Goal: Task Accomplishment & Management: Manage account settings

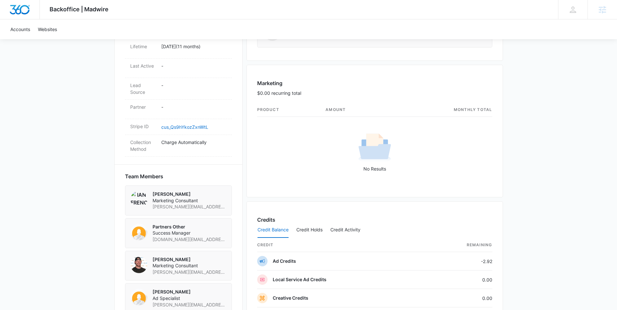
scroll to position [557, 0]
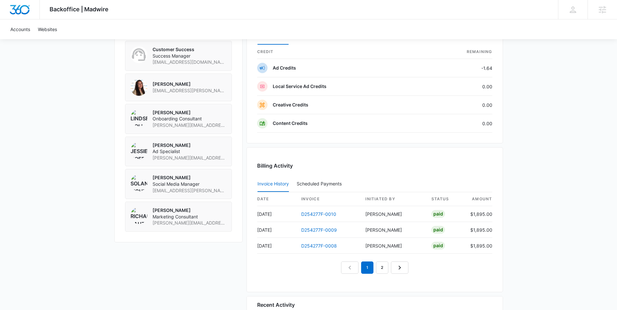
scroll to position [536, 0]
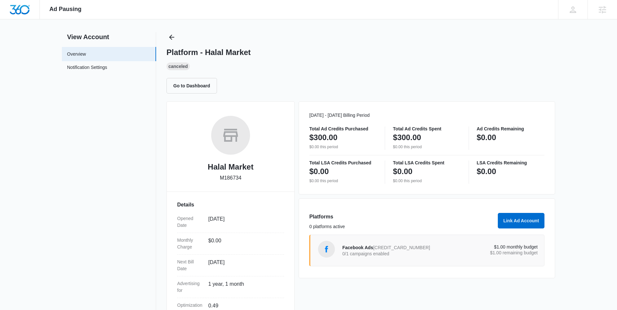
scroll to position [21, 0]
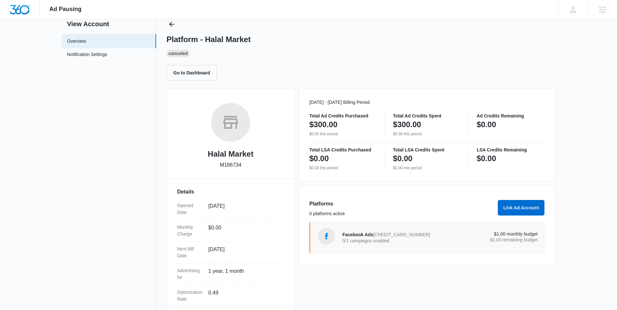
click at [393, 237] on span "4574680736091031" at bounding box center [401, 234] width 57 height 5
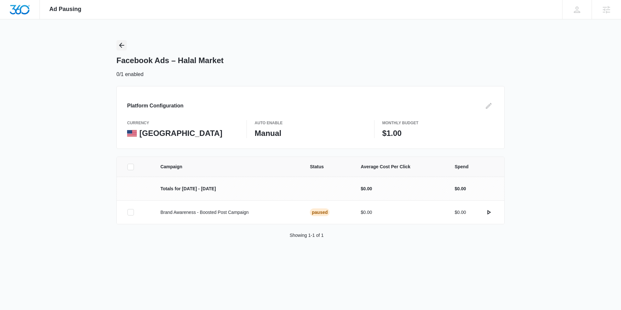
click at [122, 43] on icon "Back" at bounding box center [121, 45] width 5 height 5
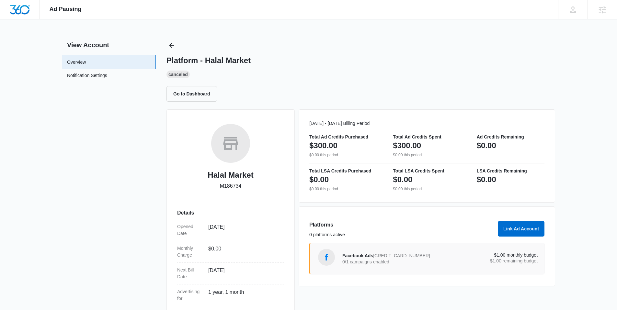
click at [402, 257] on span "4574680736091031" at bounding box center [401, 255] width 57 height 5
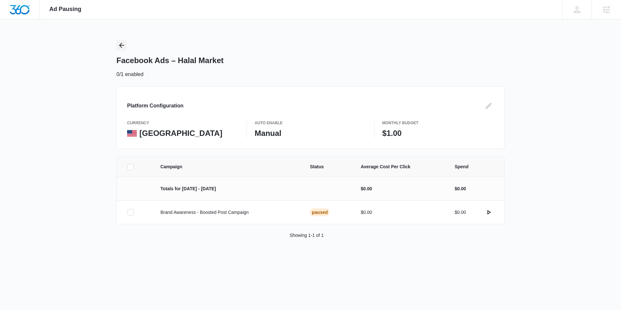
click at [122, 47] on icon "Back" at bounding box center [121, 45] width 5 height 5
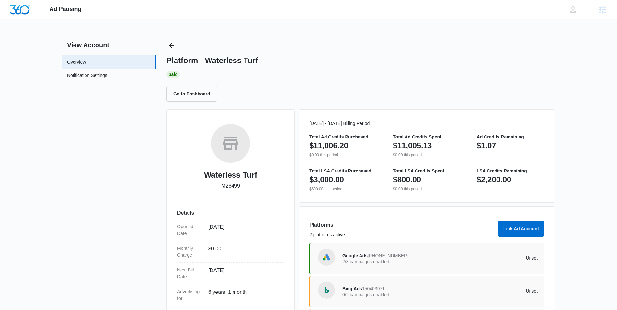
scroll to position [83, 0]
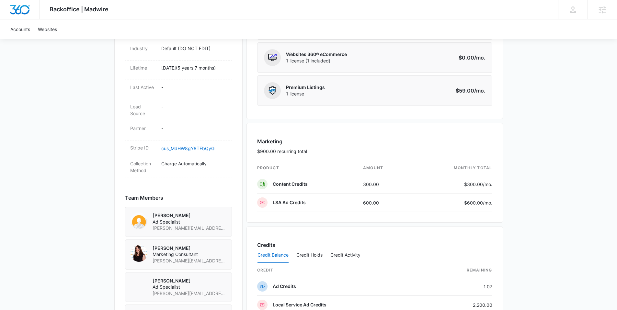
scroll to position [558, 0]
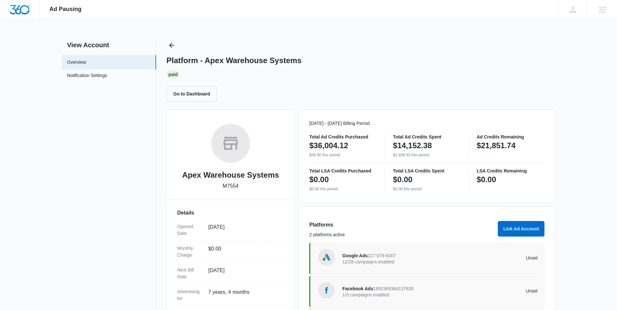
scroll to position [80, 0]
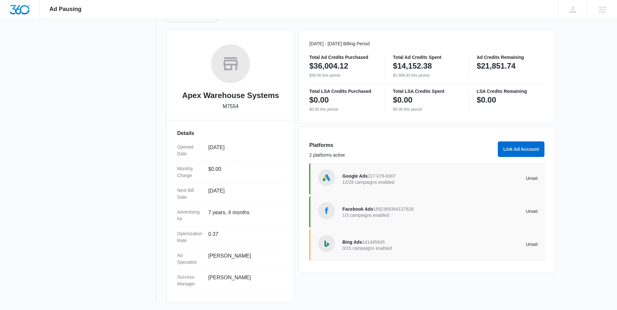
click at [372, 245] on div "Bing Ads 141445645 0/15 campaigns enabled" at bounding box center [391, 245] width 98 height 14
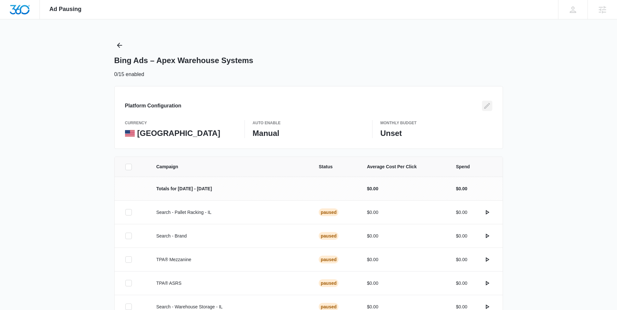
click at [486, 107] on icon "Edit" at bounding box center [487, 106] width 6 height 6
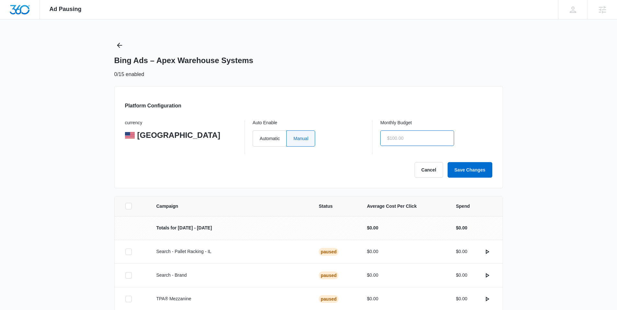
click at [412, 138] on input "text" at bounding box center [417, 138] width 74 height 16
type input "$1.00"
click button "Save Changes" at bounding box center [469, 170] width 45 height 16
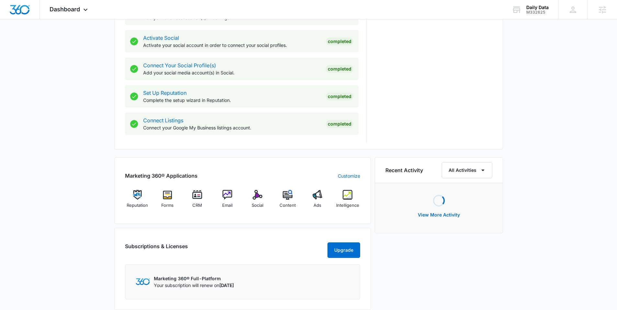
scroll to position [276, 0]
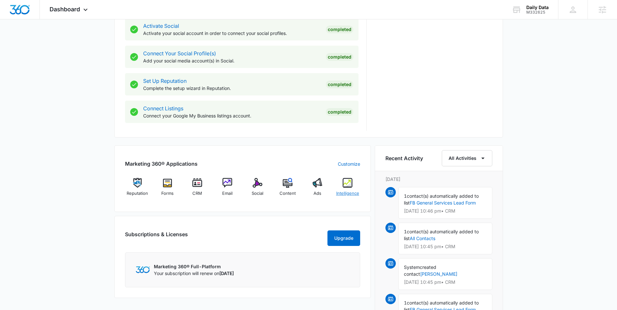
click at [349, 183] on img at bounding box center [347, 183] width 10 height 10
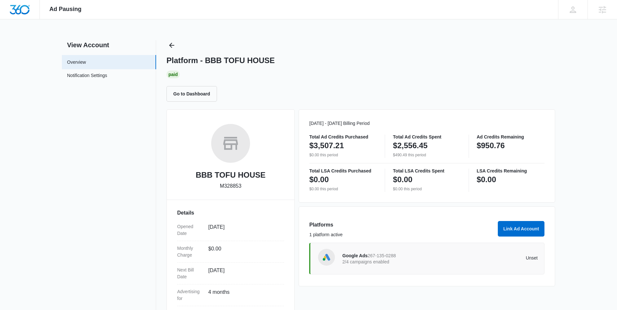
scroll to position [1, 0]
